Goal: Task Accomplishment & Management: Use online tool/utility

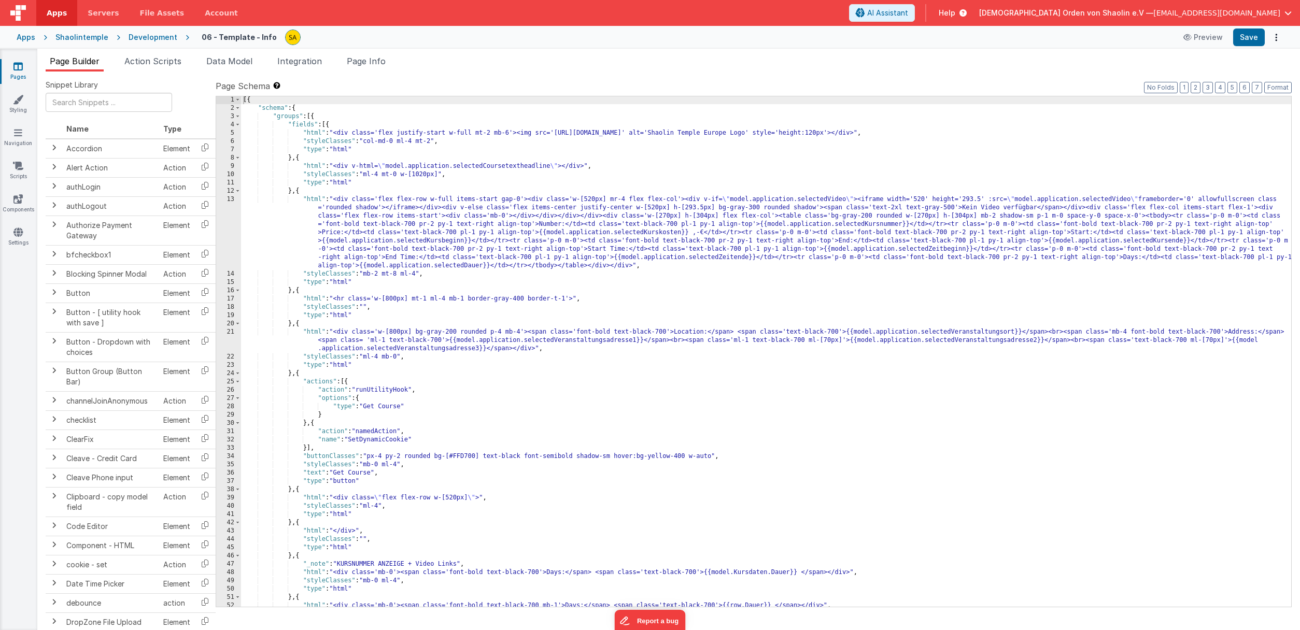
scroll to position [1, 0]
click at [146, 60] on span "Action Scripts" at bounding box center [152, 61] width 57 height 10
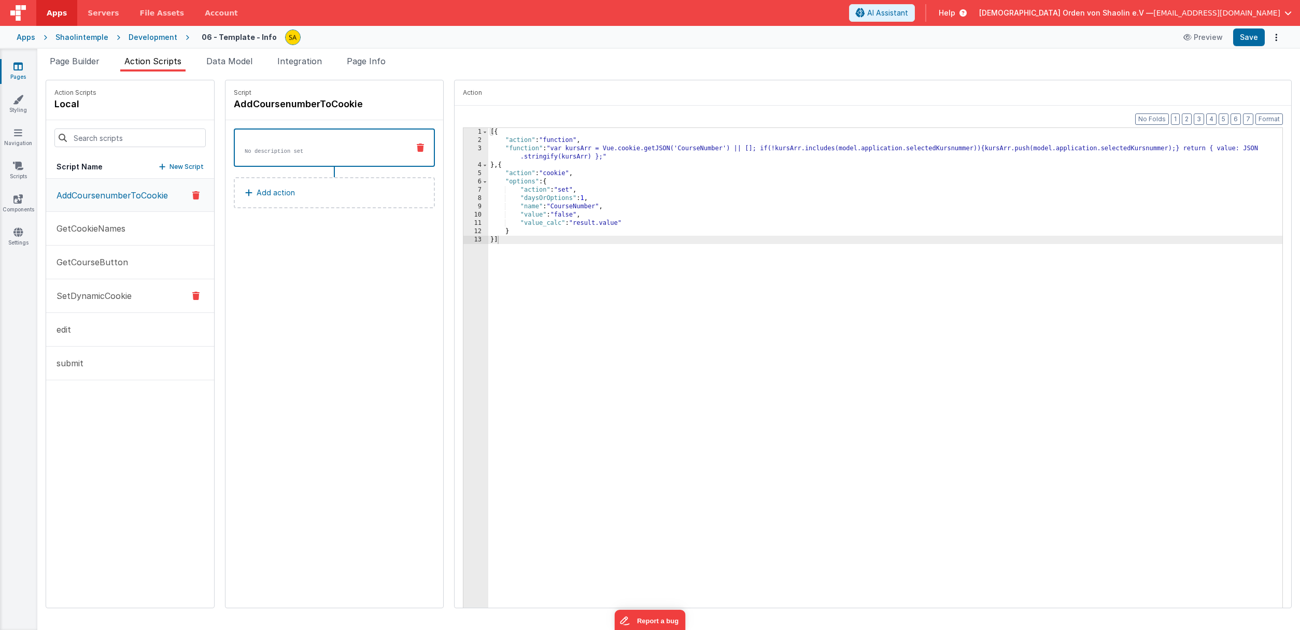
click at [120, 288] on button "SetDynamicCookie" at bounding box center [130, 296] width 168 height 34
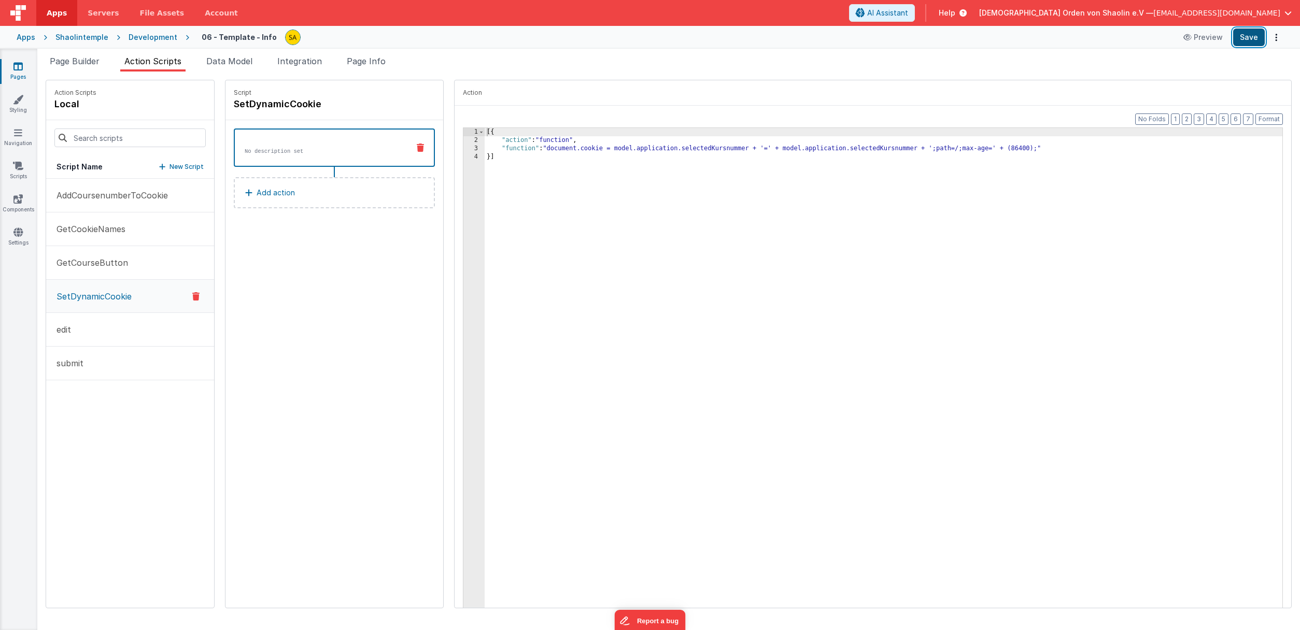
click at [1255, 36] on button "Save" at bounding box center [1249, 38] width 32 height 18
click at [99, 228] on p "GetCookieNames" at bounding box center [87, 229] width 75 height 12
drag, startPoint x: 103, startPoint y: 297, endPoint x: 122, endPoint y: 282, distance: 24.3
click at [103, 297] on p "SetDynamicCookie" at bounding box center [90, 296] width 81 height 12
click at [357, 63] on span "Page Info" at bounding box center [366, 61] width 39 height 10
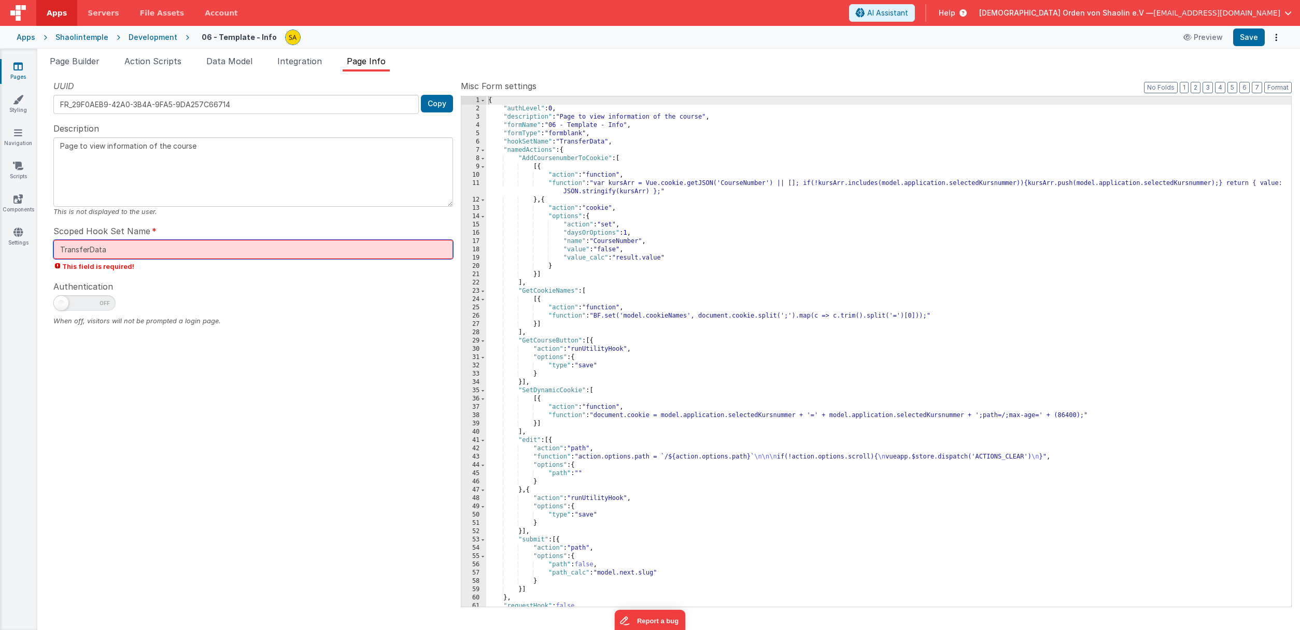
click at [130, 247] on input "TransferData" at bounding box center [253, 249] width 400 height 19
click at [223, 283] on div "Authentication When off, visitors will not be prompted a login page." at bounding box center [253, 303] width 400 height 46
click at [1250, 38] on button "Save" at bounding box center [1249, 38] width 32 height 18
click at [69, 59] on span "Page Builder" at bounding box center [75, 61] width 50 height 10
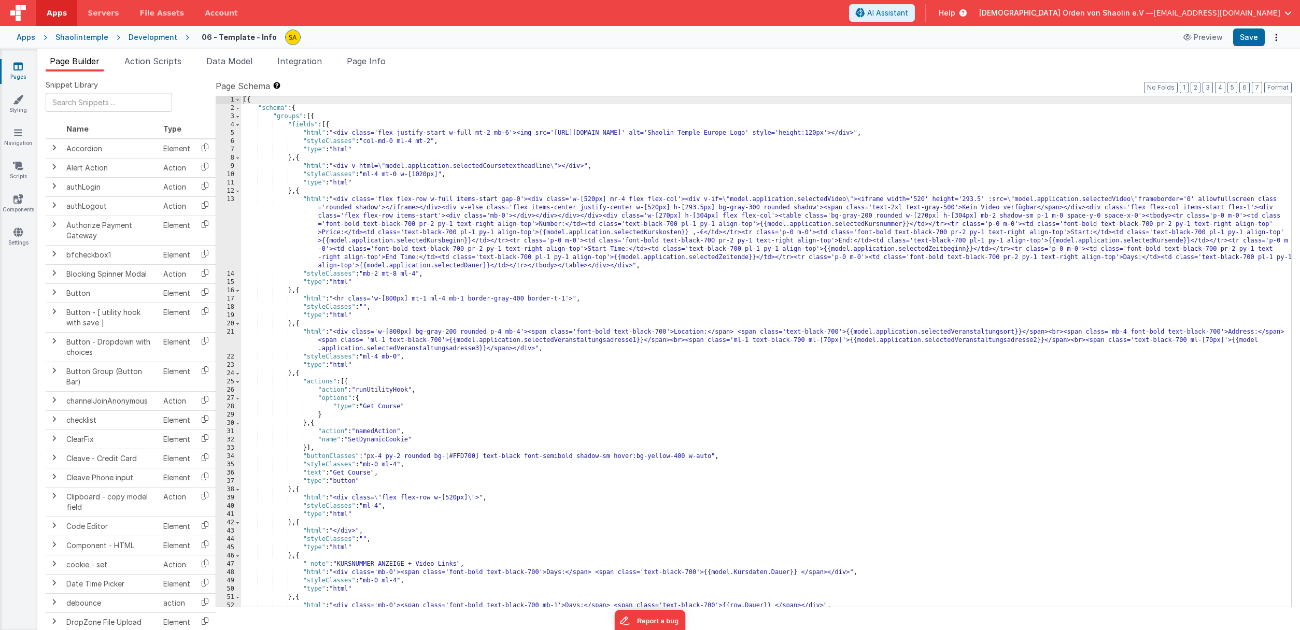
click at [144, 63] on span "Action Scripts" at bounding box center [152, 61] width 57 height 10
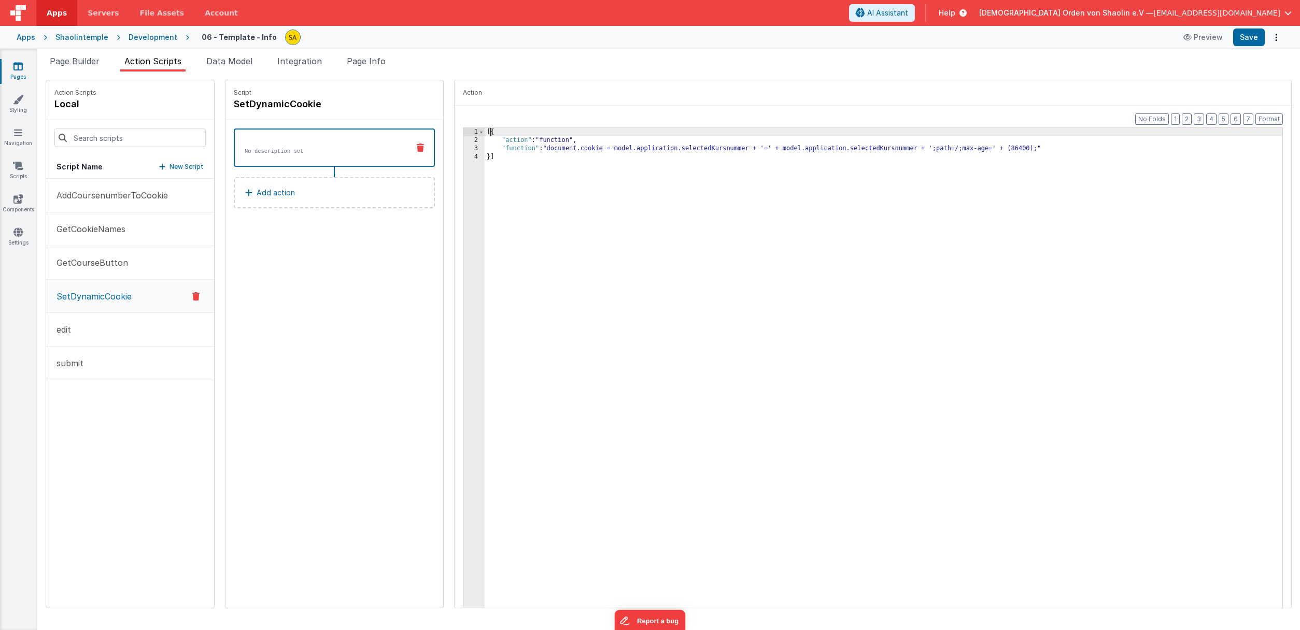
click at [485, 134] on div "[{ "action" : "function" , "function" : "document.cookie = model.application.se…" at bounding box center [890, 385] width 811 height 514
click at [486, 159] on div "{ "action" : "function" , "function" : "document.cookie = model.application.sel…" at bounding box center [890, 385] width 811 height 514
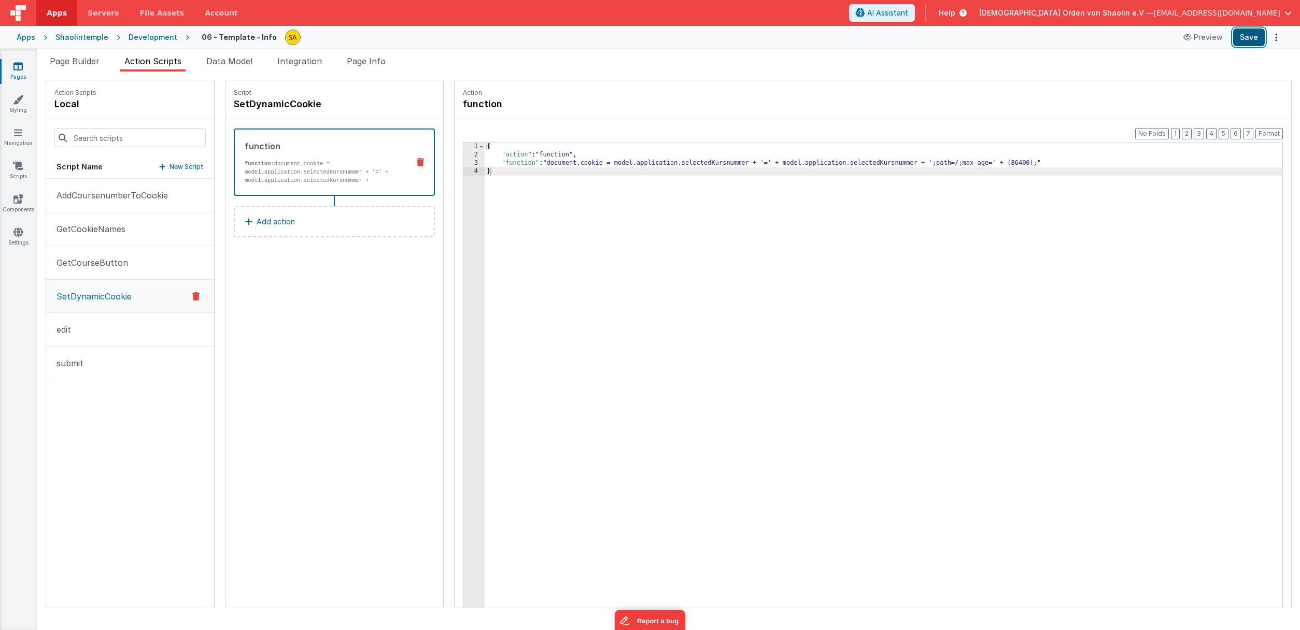
click at [1246, 38] on button "Save" at bounding box center [1249, 38] width 32 height 18
click at [70, 57] on span "Page Builder" at bounding box center [75, 61] width 50 height 10
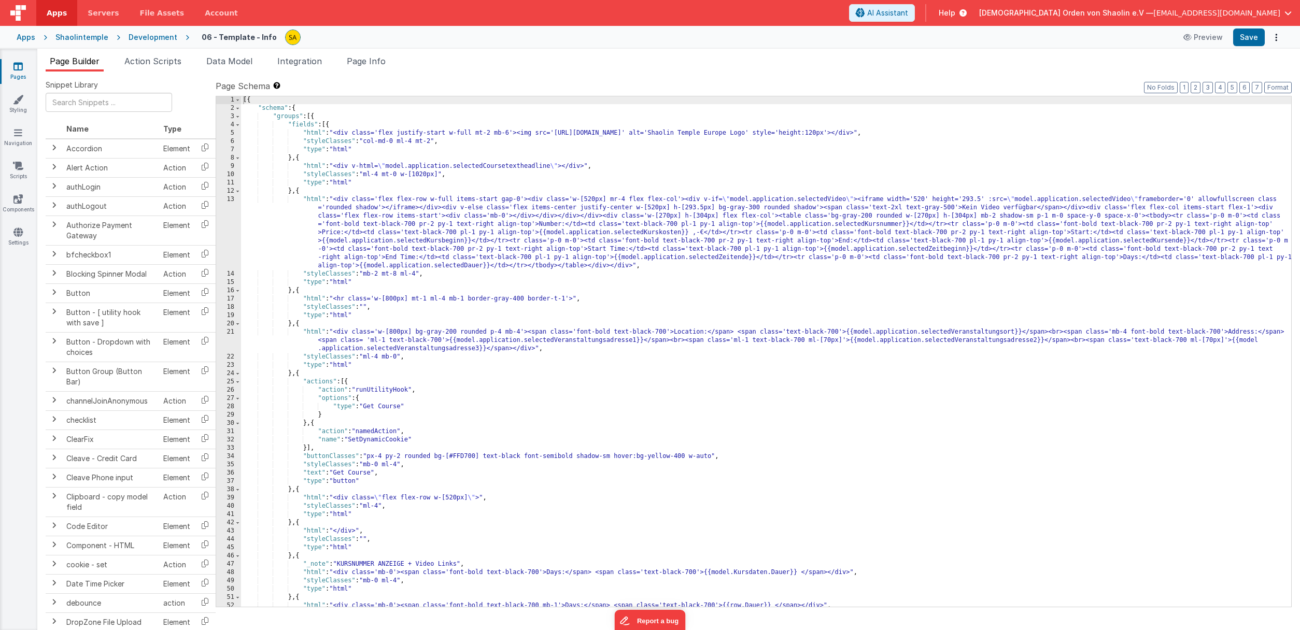
click at [1275, 15] on span "[EMAIL_ADDRESS][DOMAIN_NAME]" at bounding box center [1216, 13] width 127 height 10
click at [1169, 94] on div "Logout" at bounding box center [1208, 99] width 153 height 10
